Goal: Register for event/course

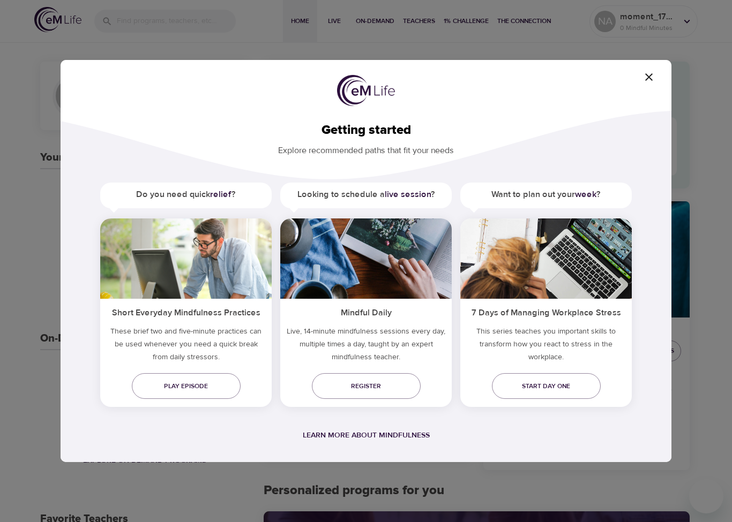
click at [654, 78] on icon "button" at bounding box center [648, 77] width 13 height 13
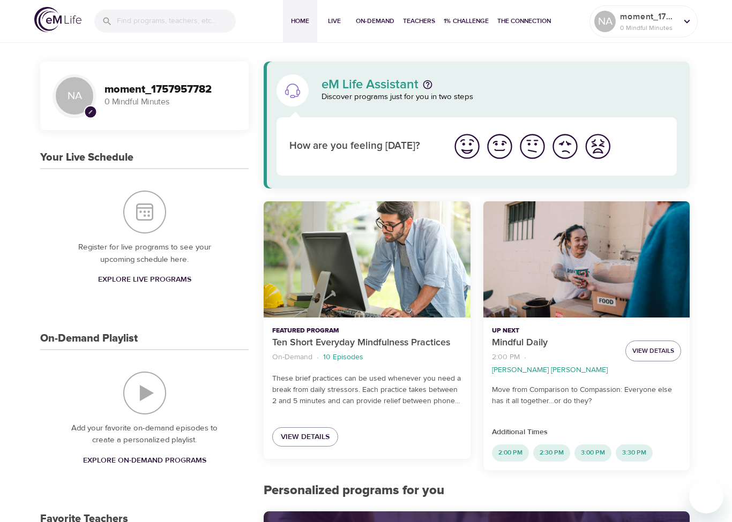
click at [472, 146] on img "I'm feeling great" at bounding box center [466, 146] width 29 height 29
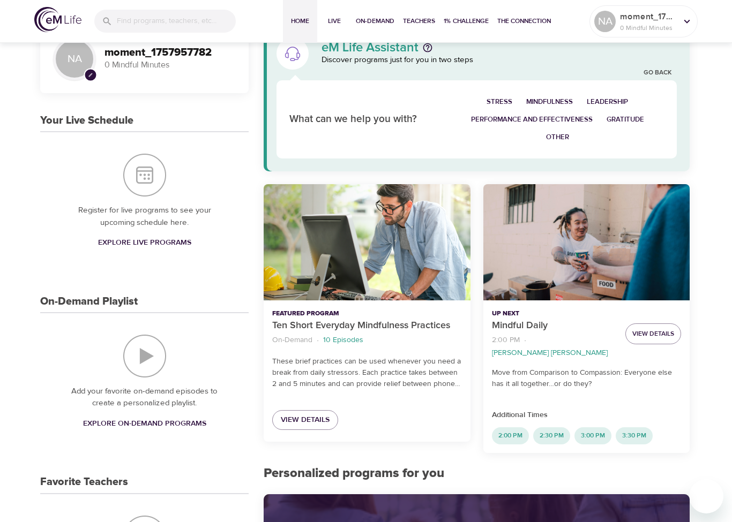
scroll to position [39, 0]
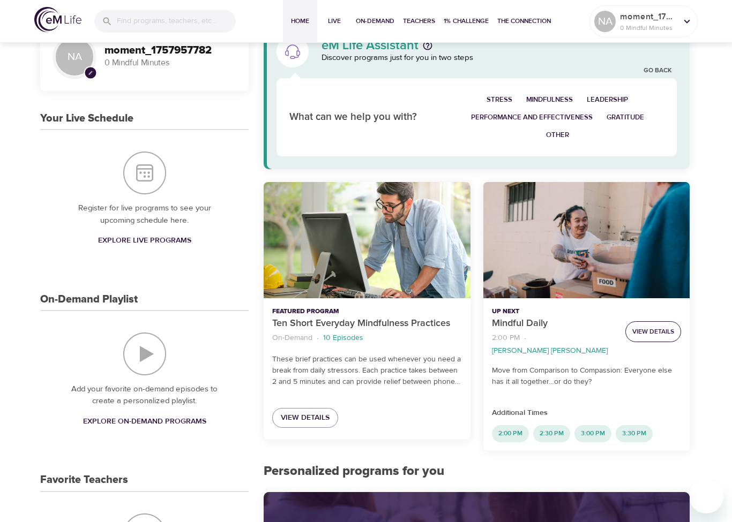
click at [651, 327] on span "View Details" at bounding box center [653, 331] width 42 height 11
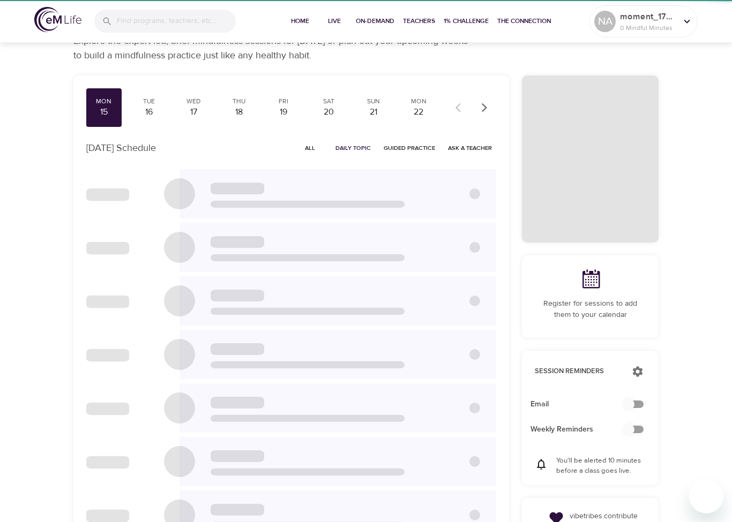
scroll to position [42, 0]
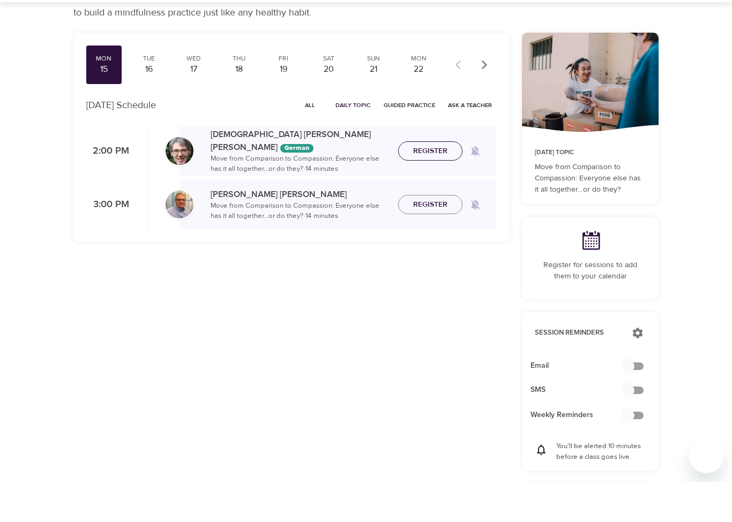
click at [427, 185] on span "Register" at bounding box center [430, 191] width 34 height 13
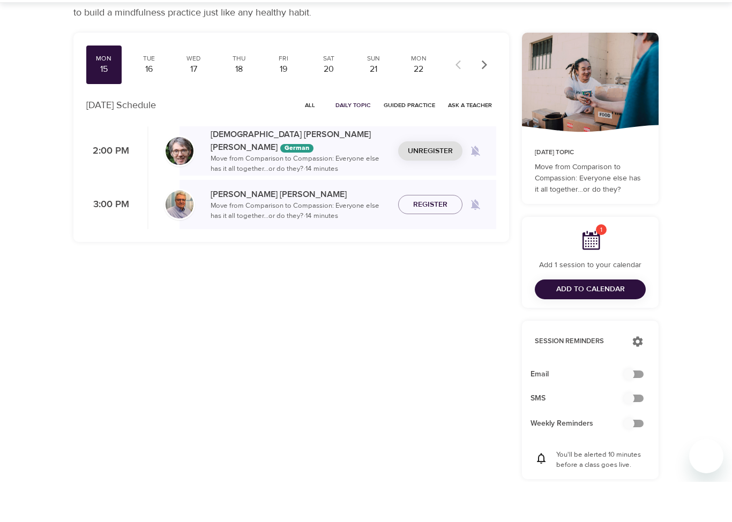
click at [418, 185] on span "Unregister" at bounding box center [430, 191] width 45 height 13
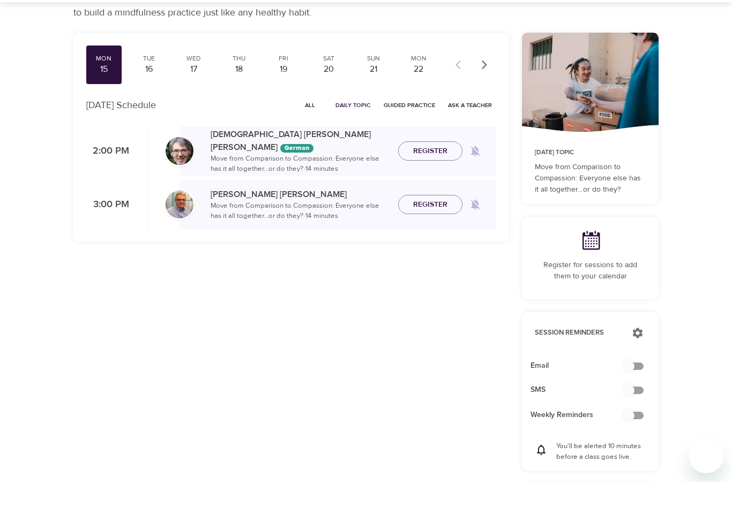
click at [331, 241] on p "Move from Comparison to Compassion: Everyone else has it all together…or do the…" at bounding box center [299, 251] width 179 height 21
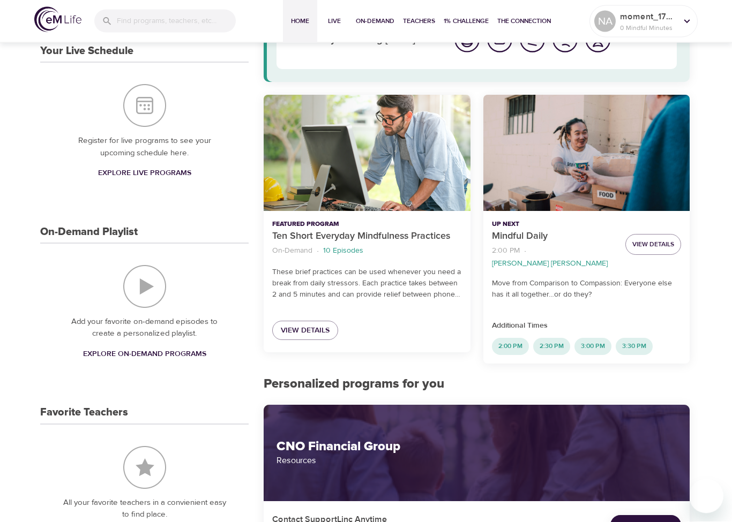
scroll to position [107, 0]
click at [317, 340] on link "View Details" at bounding box center [305, 331] width 66 height 20
